Goal: Information Seeking & Learning: Learn about a topic

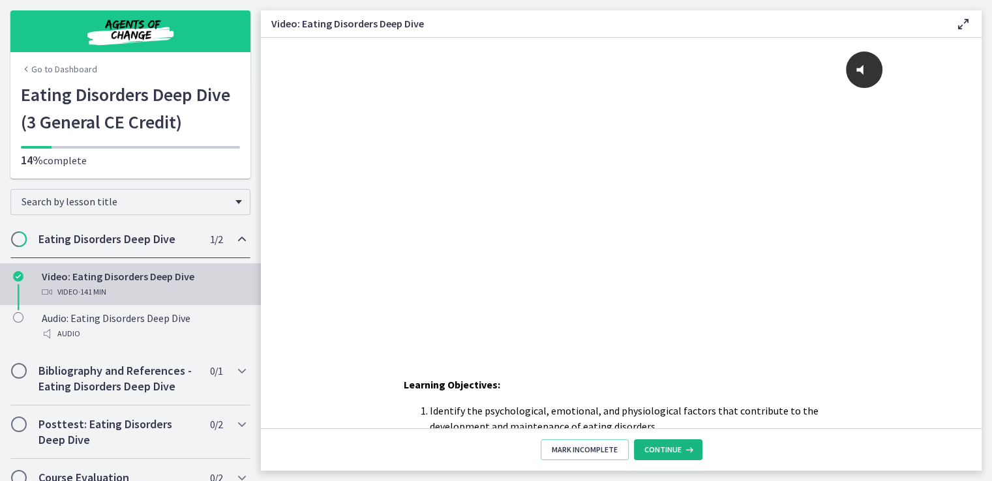
click at [689, 448] on icon at bounding box center [688, 450] width 13 height 10
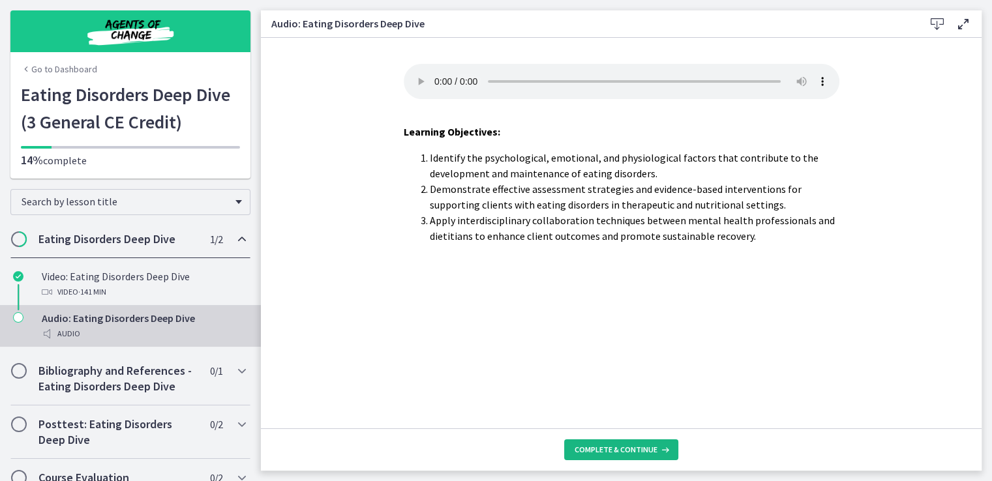
click at [638, 448] on span "Complete & continue" at bounding box center [616, 450] width 83 height 10
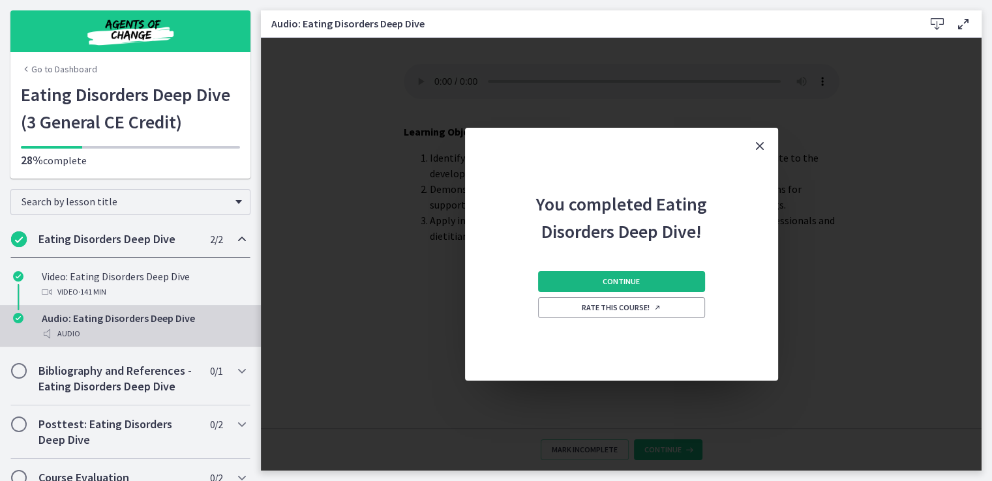
click at [631, 283] on span "Continue" at bounding box center [621, 282] width 37 height 10
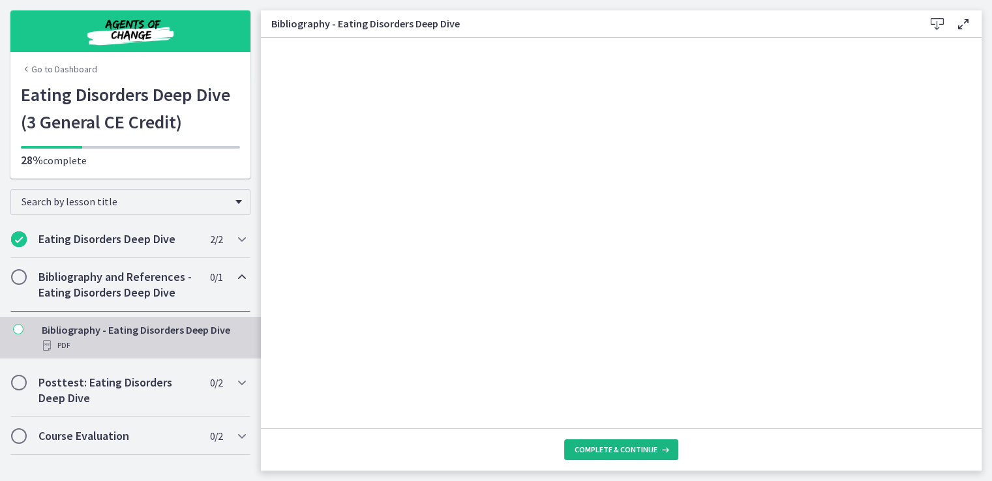
click at [632, 449] on span "Complete & continue" at bounding box center [616, 450] width 83 height 10
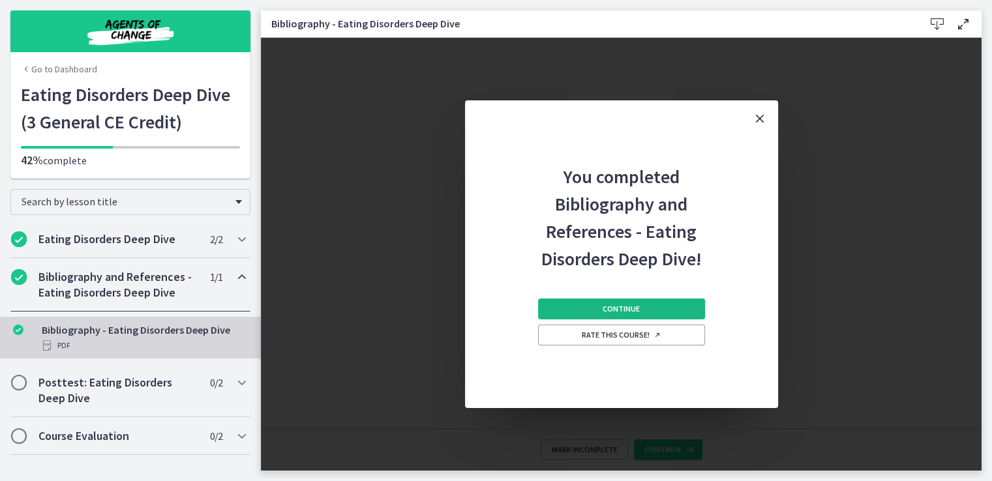
click at [612, 307] on span "Continue" at bounding box center [621, 309] width 37 height 10
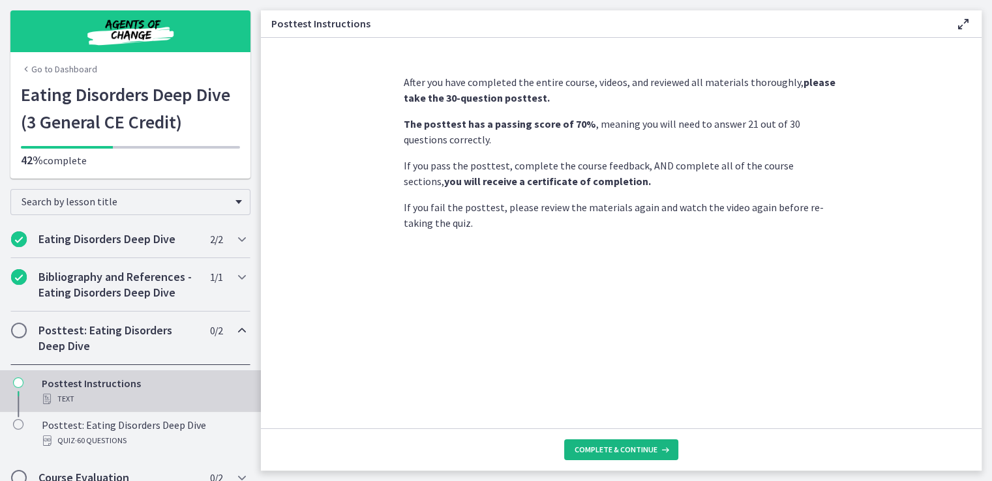
click at [631, 451] on span "Complete & continue" at bounding box center [616, 450] width 83 height 10
